Goal: Transaction & Acquisition: Subscribe to service/newsletter

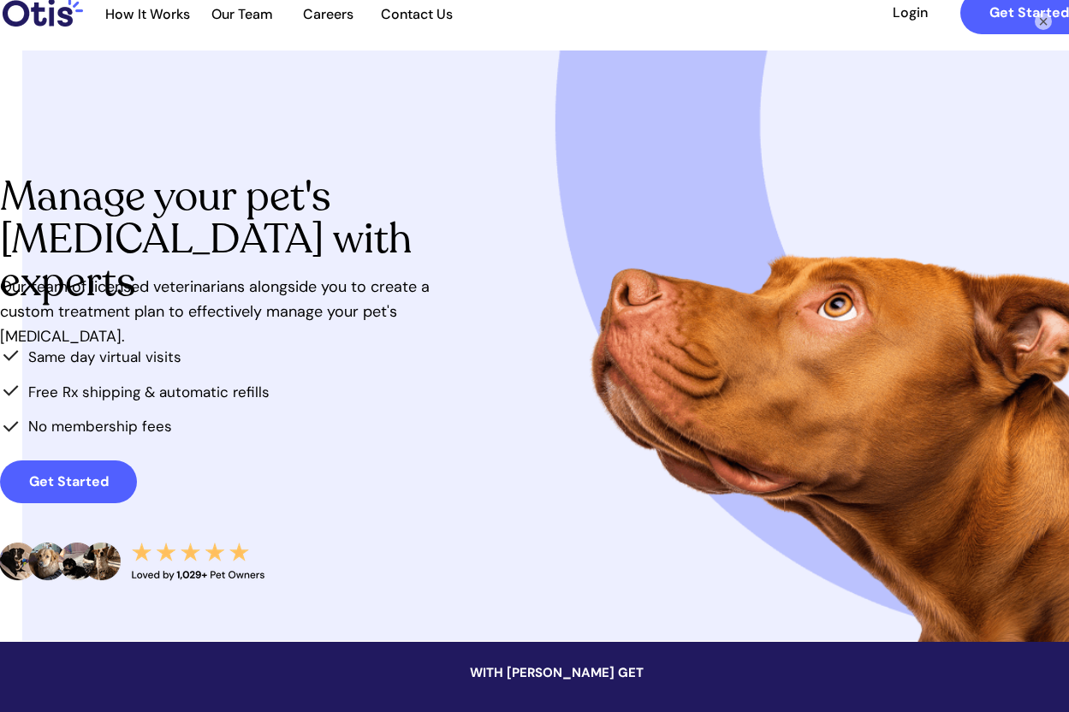
scroll to position [171, 0]
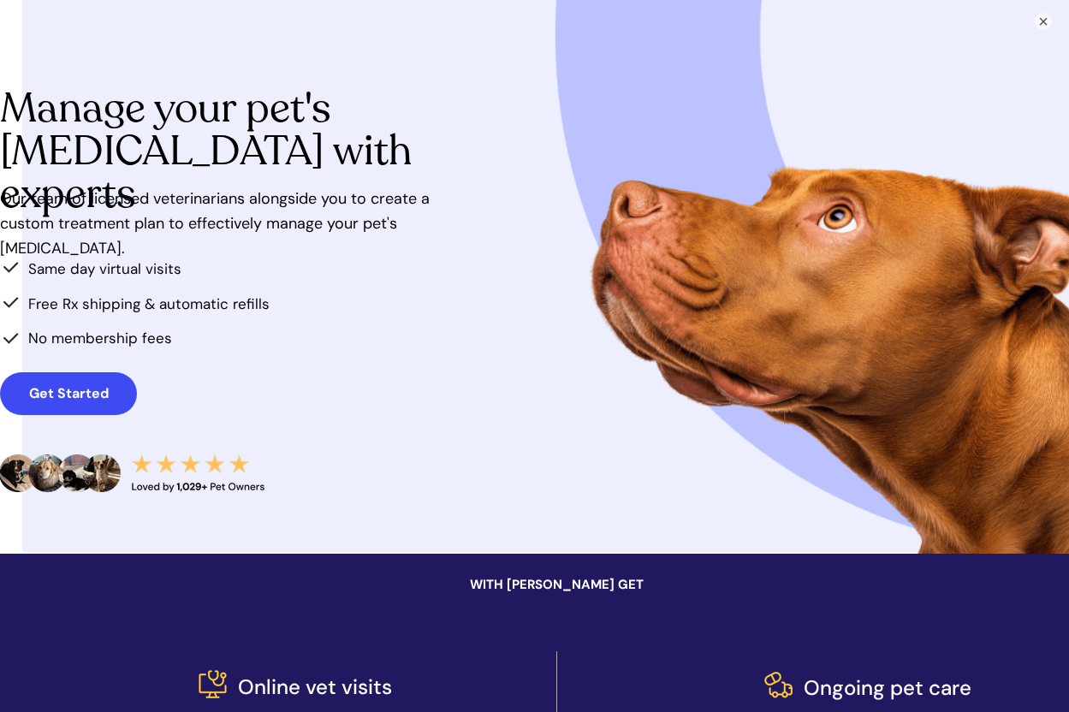
click at [84, 389] on strong "Get Started" at bounding box center [69, 393] width 80 height 18
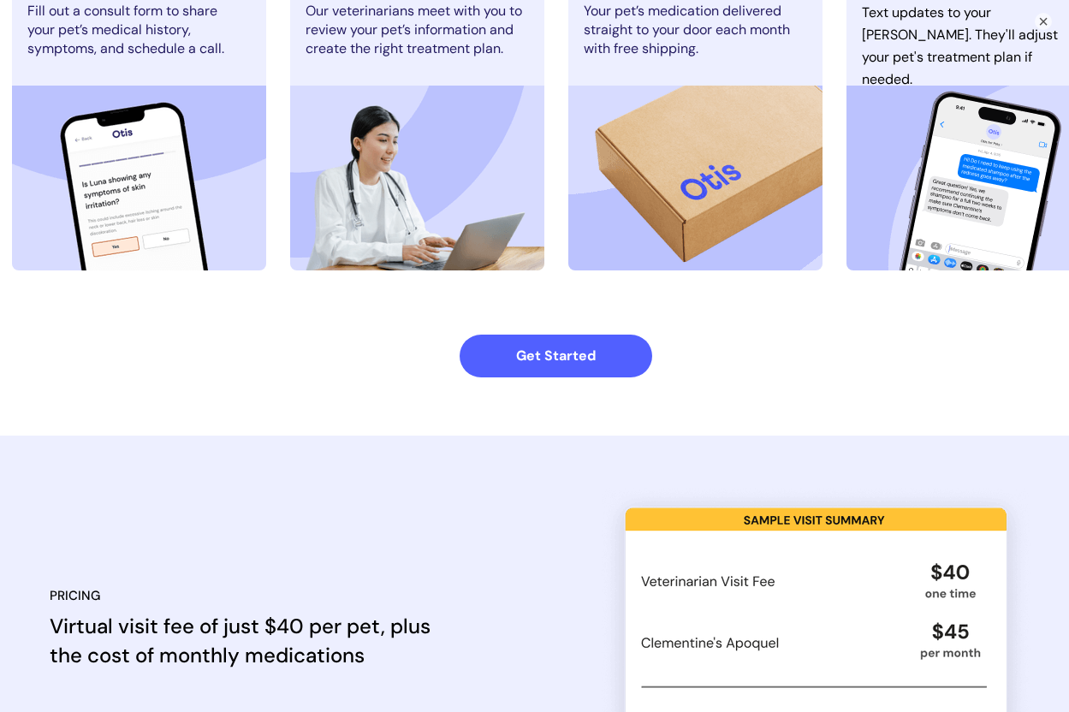
scroll to position [1370, 0]
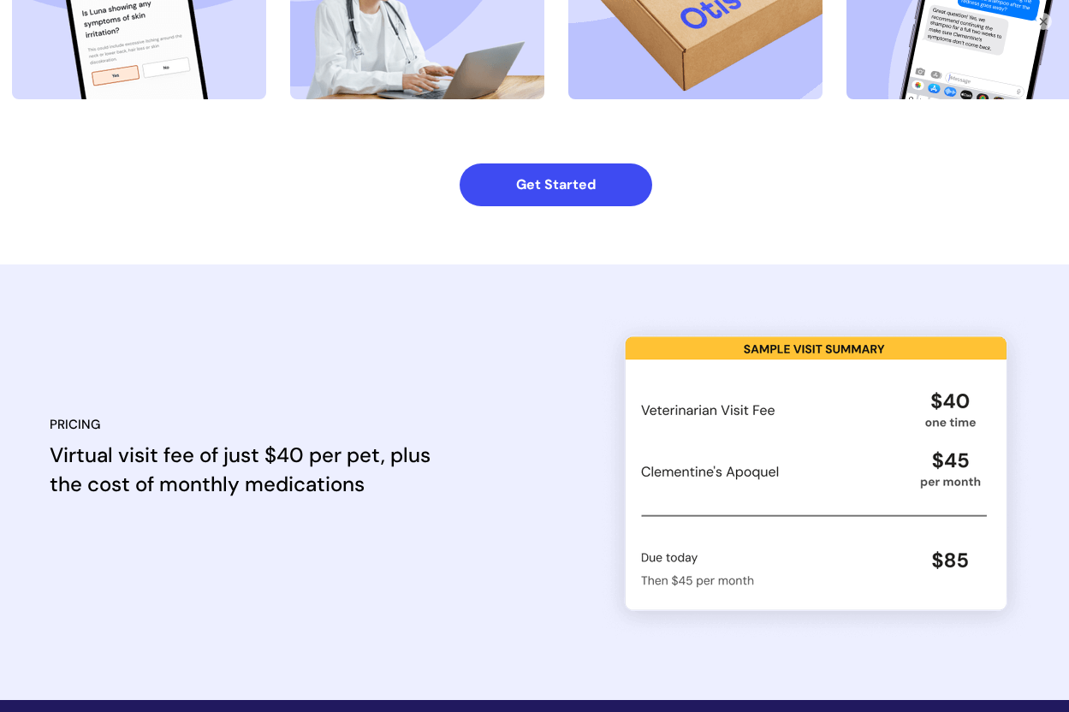
click at [593, 188] on strong "Get Started" at bounding box center [556, 185] width 80 height 18
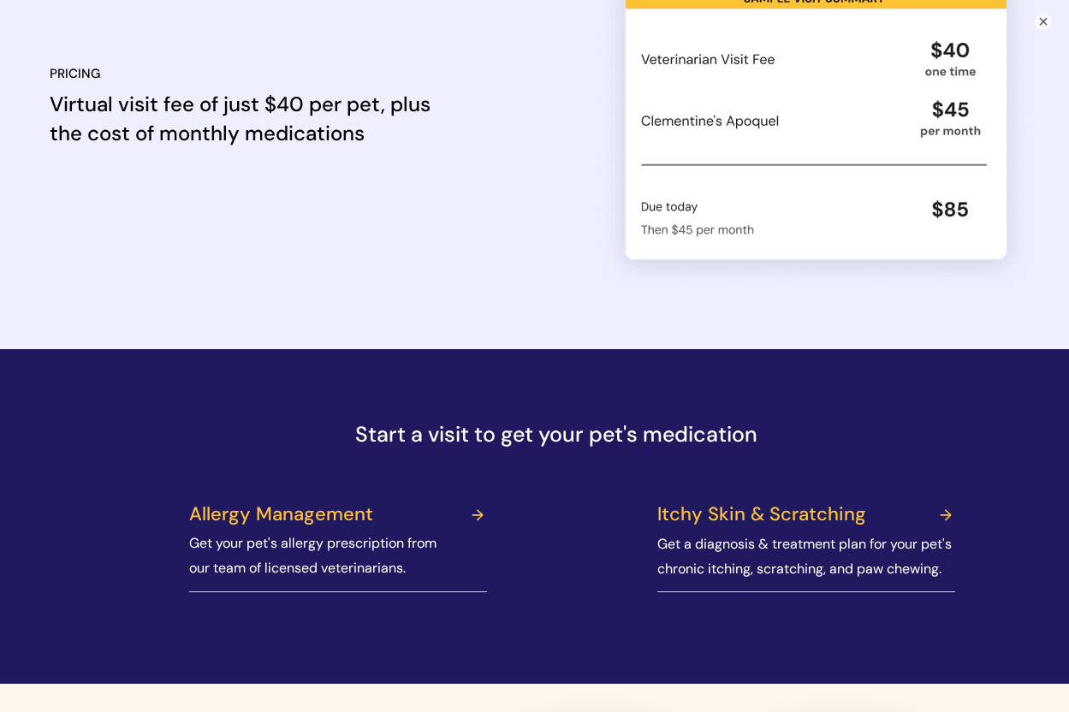
scroll to position [1884, 0]
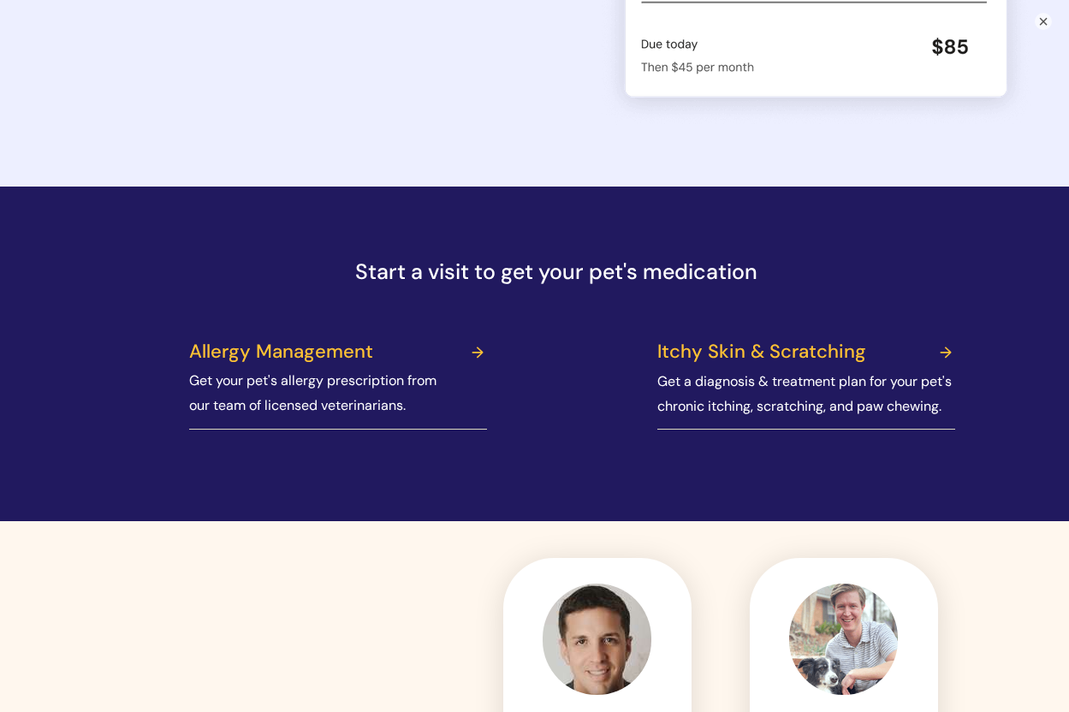
click at [331, 348] on link at bounding box center [342, 353] width 319 height 43
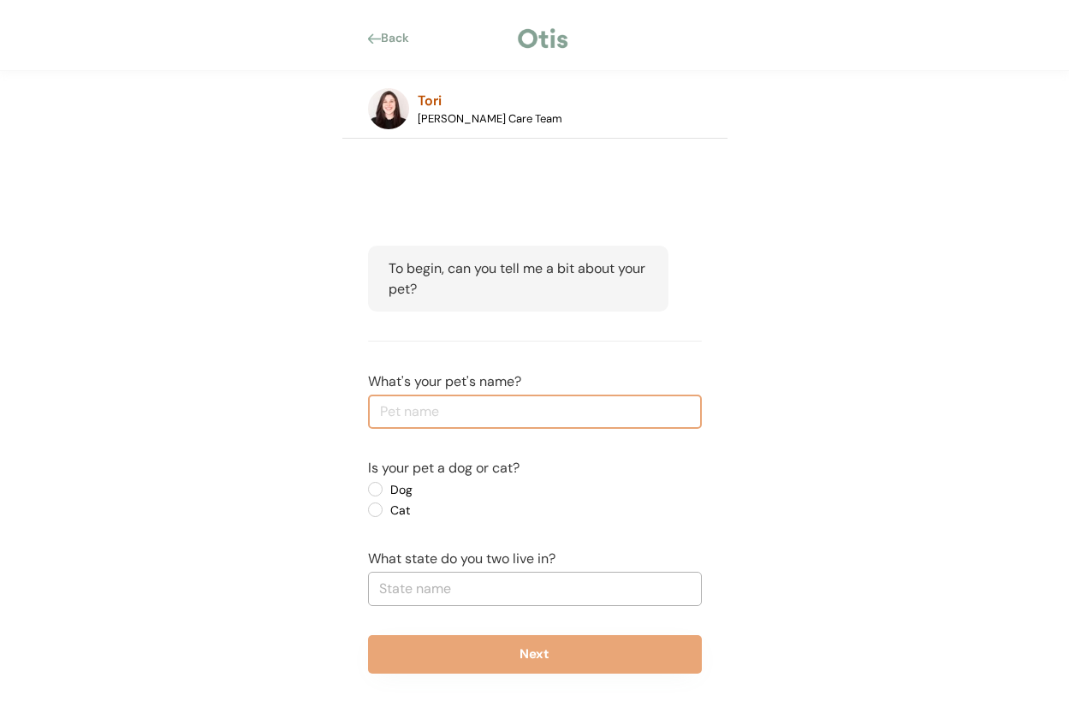
scroll to position [5, 0]
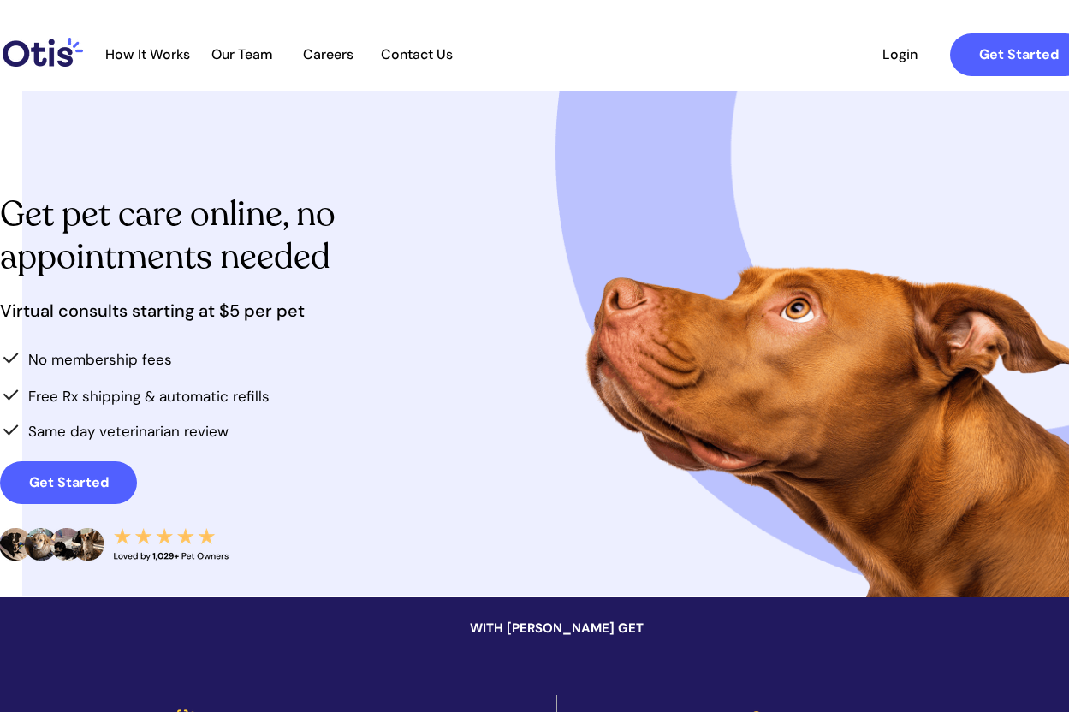
click at [153, 50] on span "How It Works" at bounding box center [148, 54] width 102 height 16
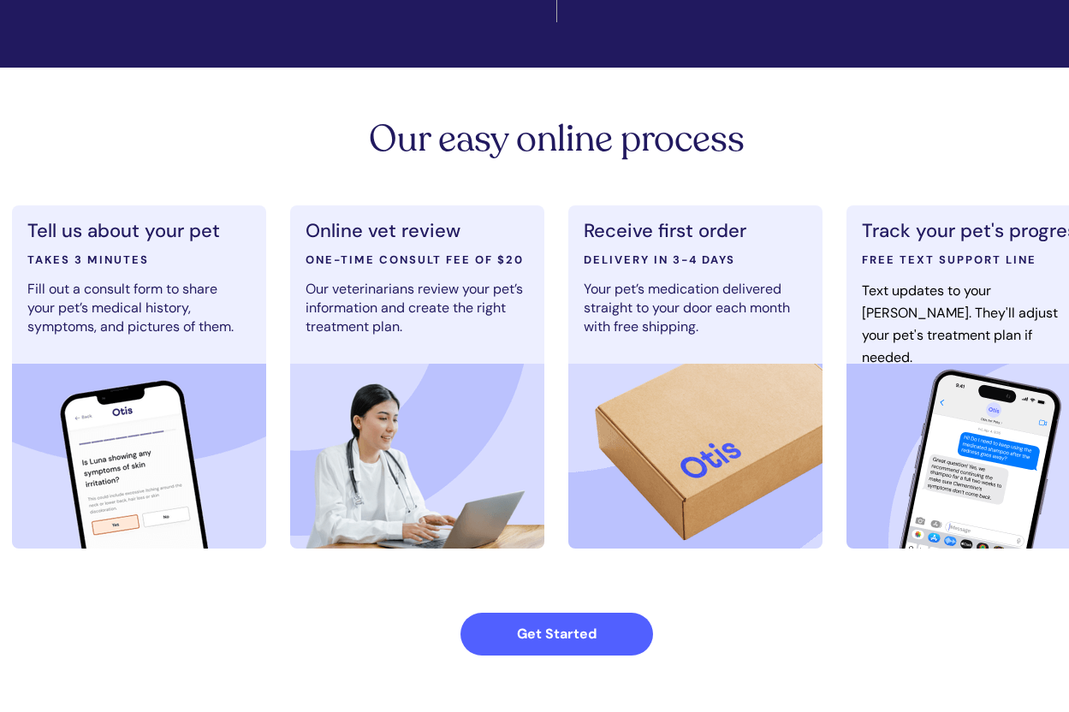
scroll to position [942, 0]
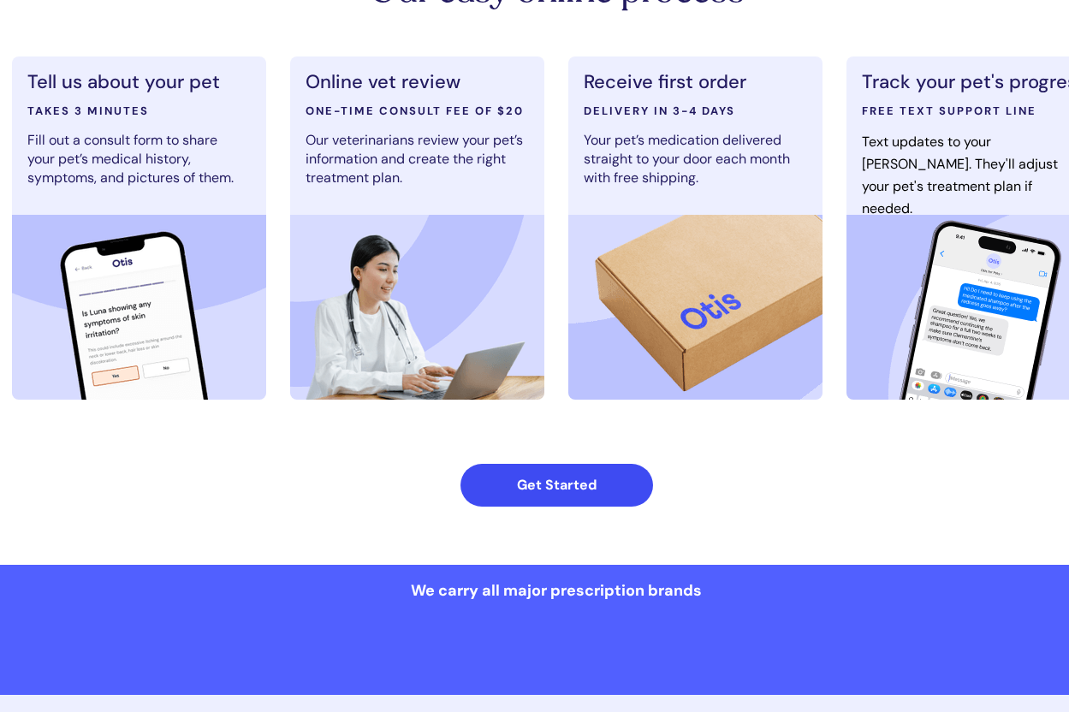
click at [517, 487] on strong "Get Started" at bounding box center [557, 485] width 80 height 18
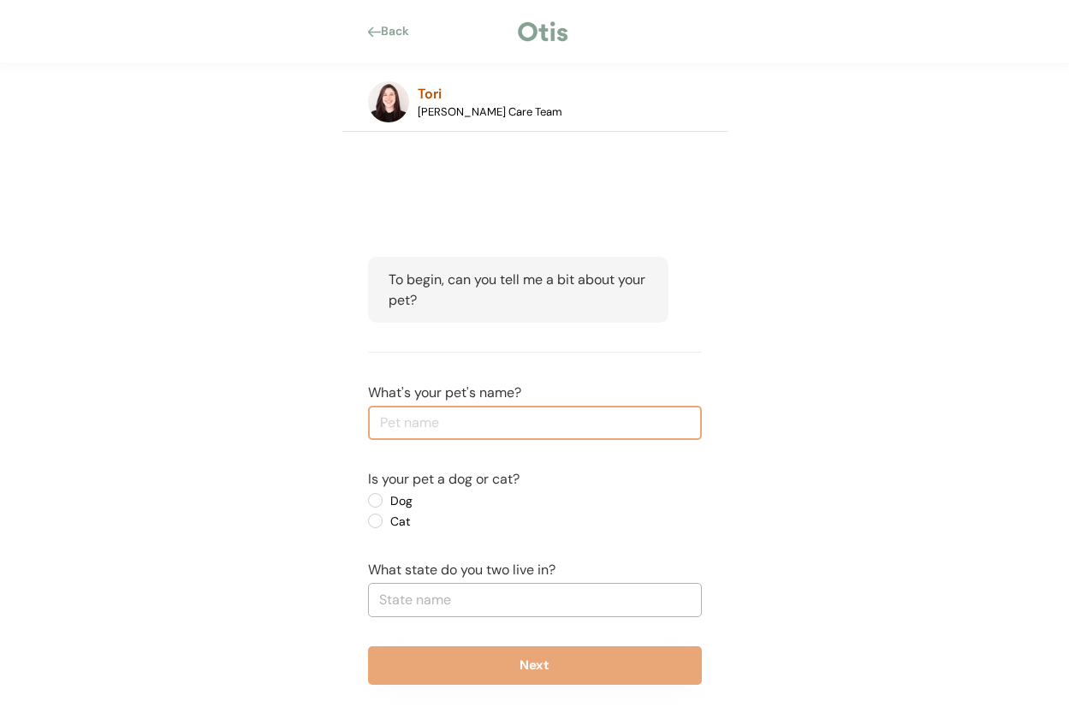
scroll to position [5, 0]
